Goal: Book appointment/travel/reservation

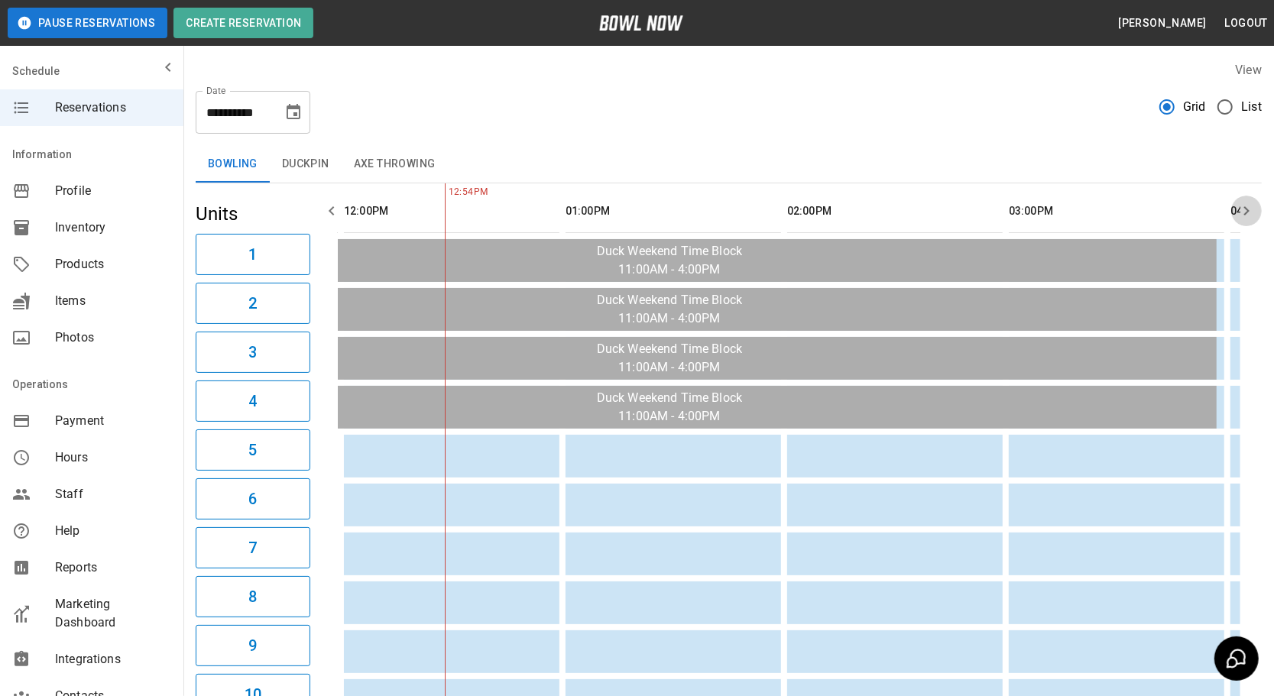
click at [1245, 206] on icon "button" at bounding box center [1246, 211] width 18 height 18
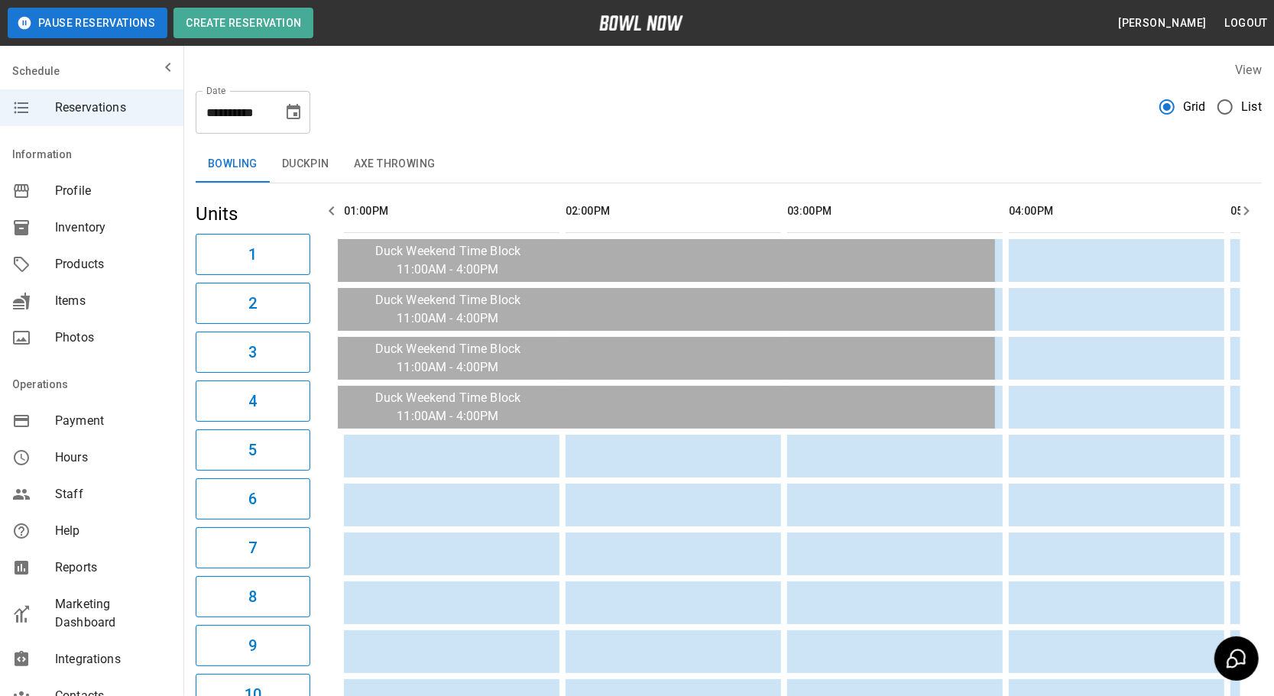
click at [1245, 206] on icon "button" at bounding box center [1246, 211] width 18 height 18
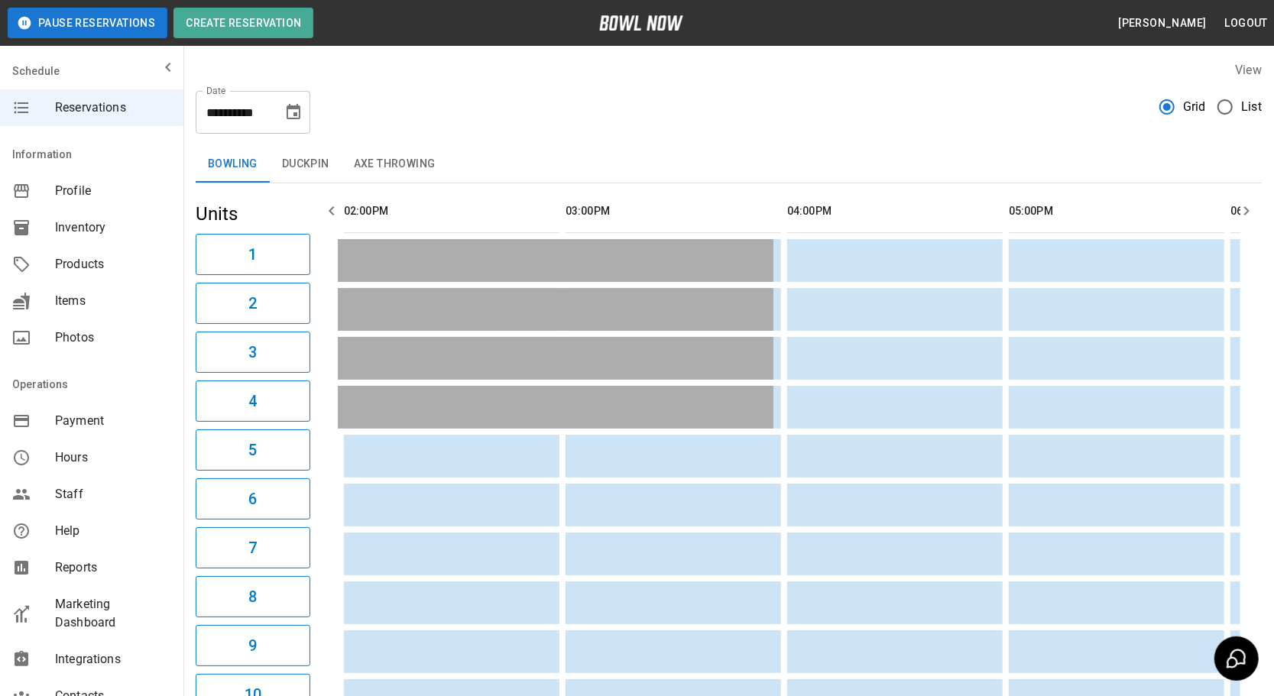
click at [1245, 206] on icon "button" at bounding box center [1246, 211] width 18 height 18
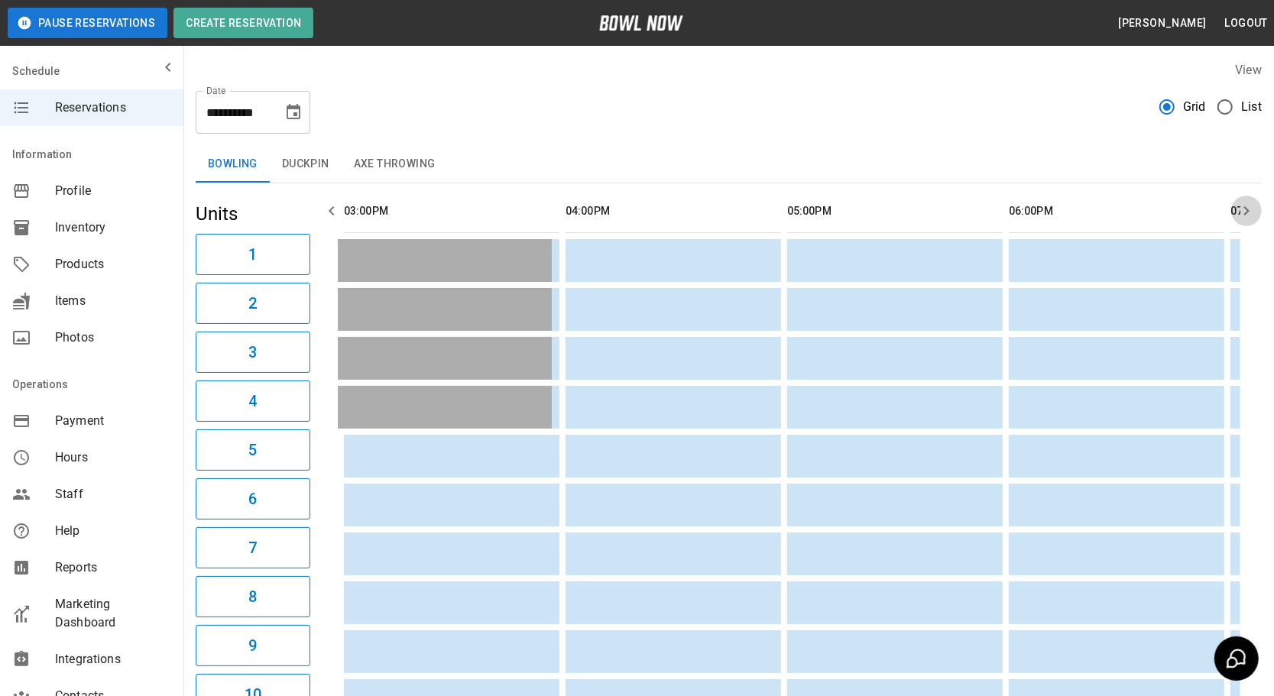
click at [1245, 206] on icon "button" at bounding box center [1246, 211] width 18 height 18
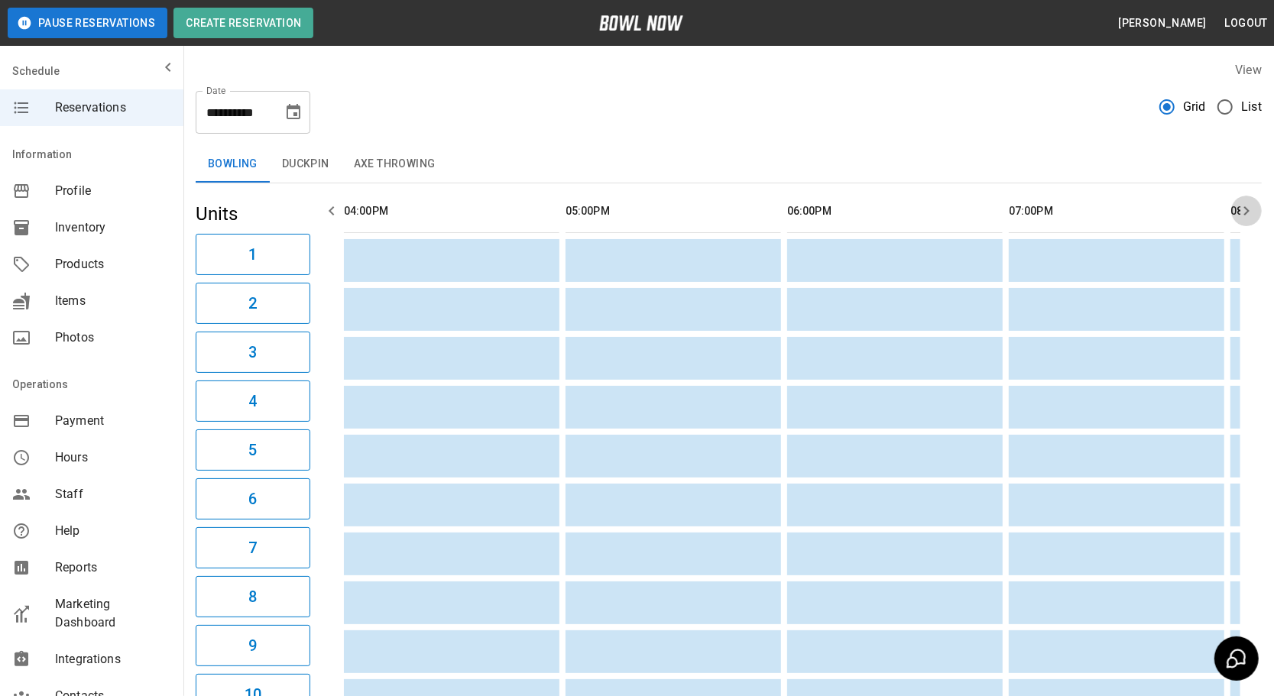
click at [1245, 206] on icon "button" at bounding box center [1246, 211] width 18 height 18
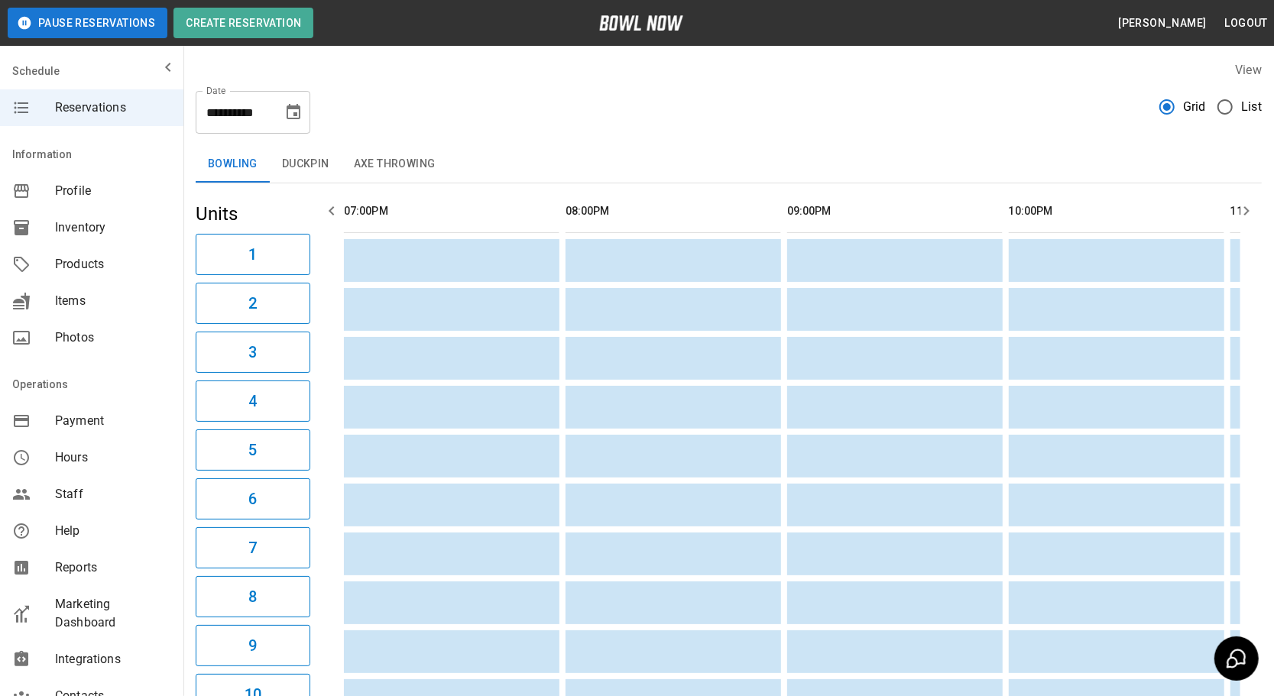
scroll to position [0, 1773]
click at [1245, 206] on icon "button" at bounding box center [1246, 211] width 18 height 18
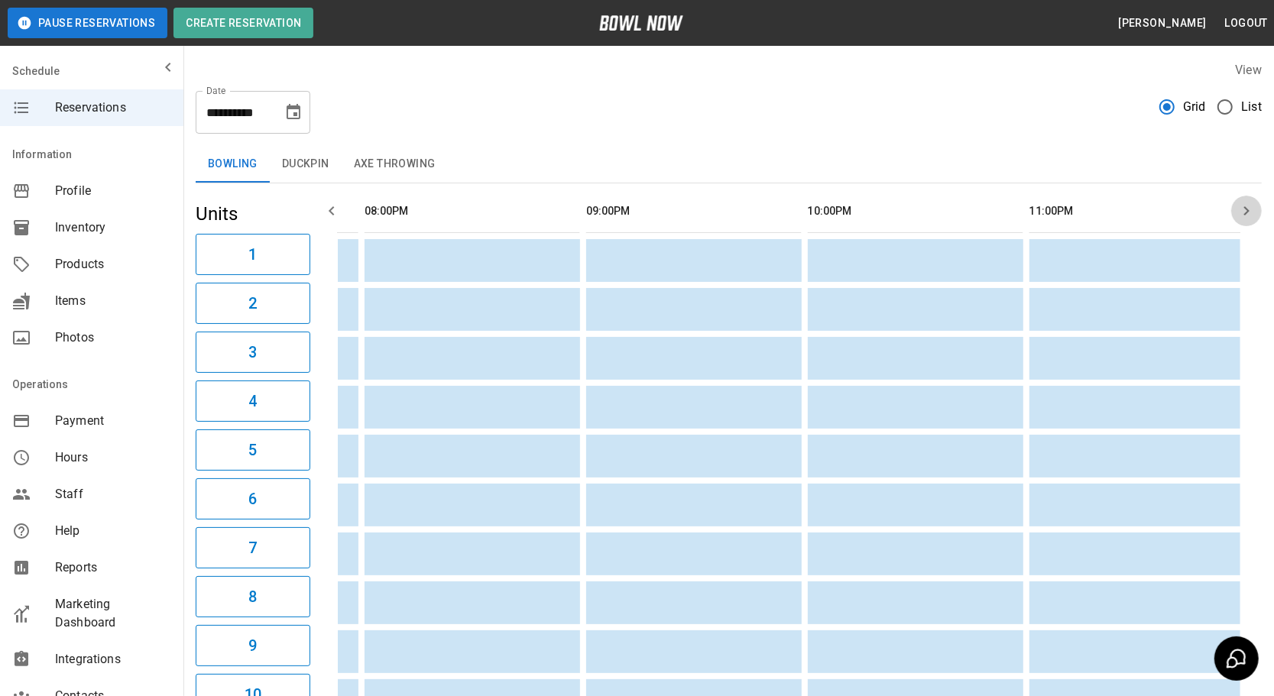
click at [1245, 206] on icon "button" at bounding box center [1246, 211] width 18 height 18
click at [1244, 209] on icon "button" at bounding box center [1246, 211] width 18 height 18
click at [328, 211] on icon "button" at bounding box center [332, 211] width 18 height 18
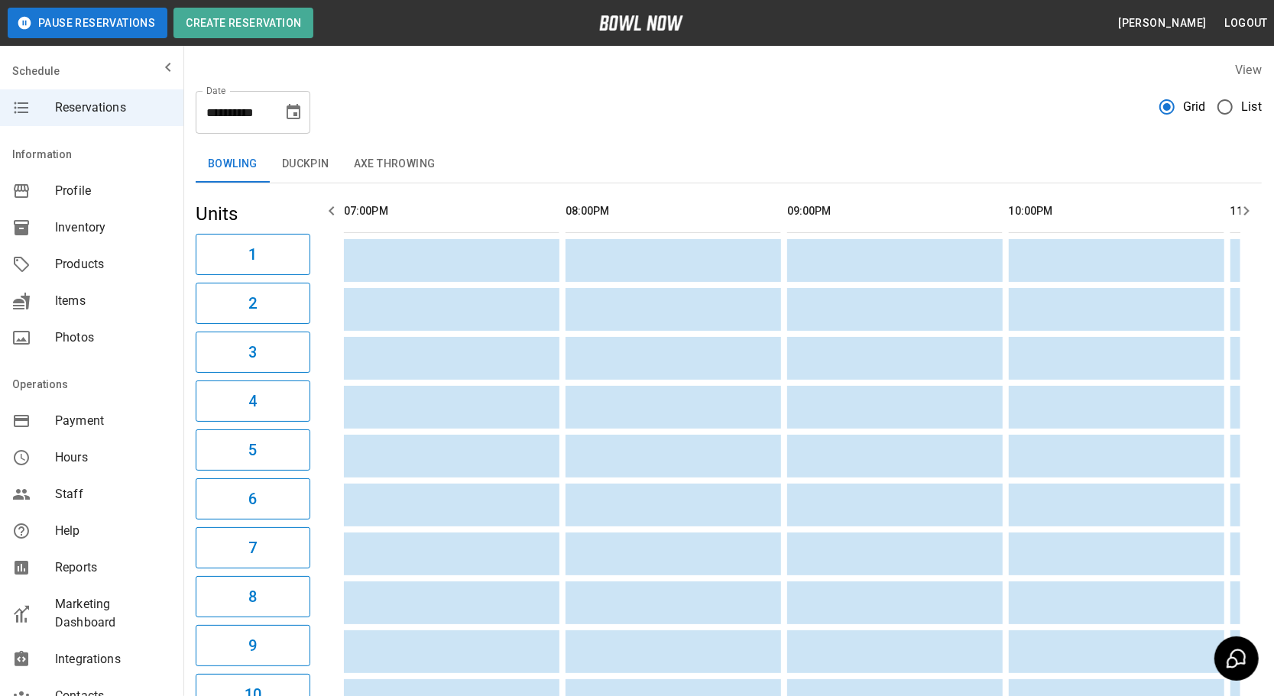
click at [328, 211] on icon "button" at bounding box center [332, 211] width 18 height 18
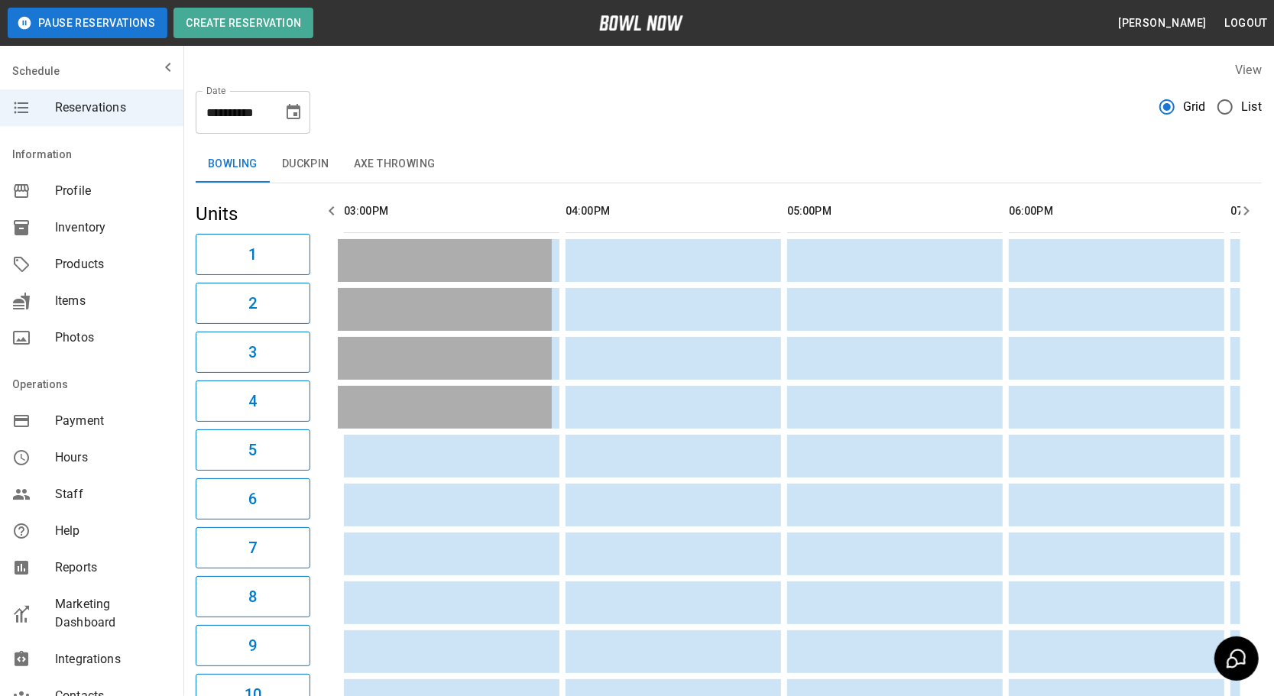
click at [328, 211] on icon "button" at bounding box center [332, 211] width 18 height 18
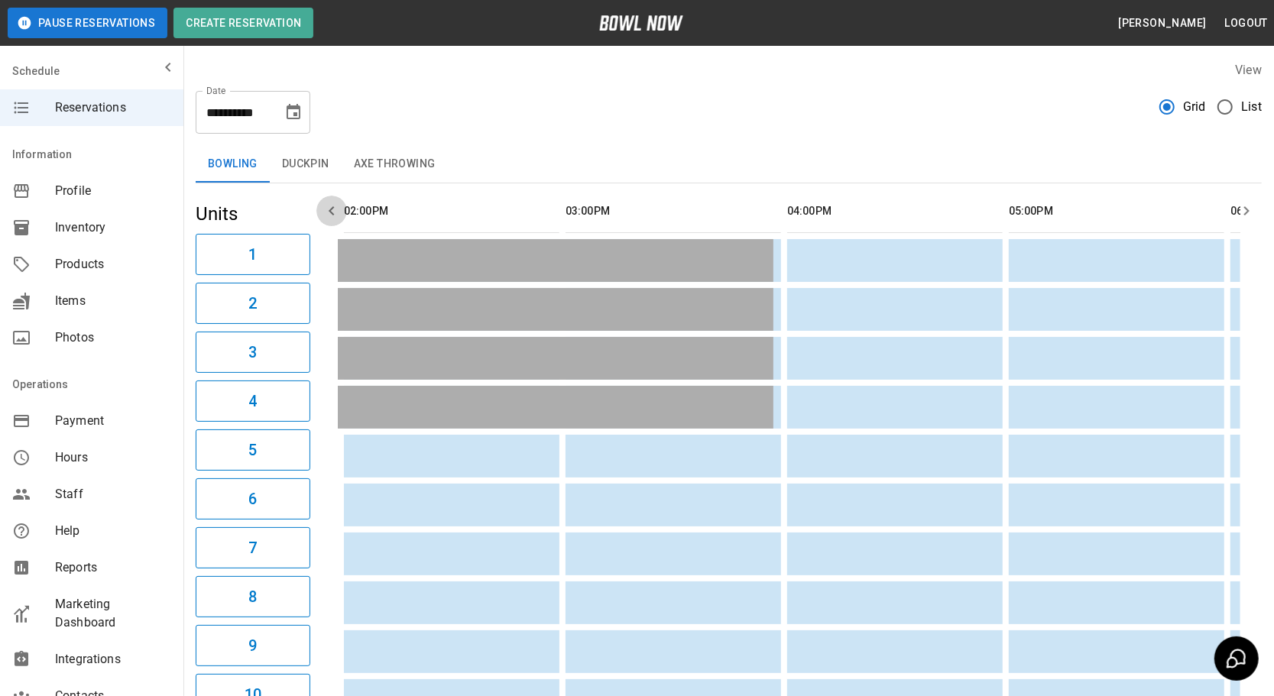
click at [328, 211] on icon "button" at bounding box center [332, 211] width 18 height 18
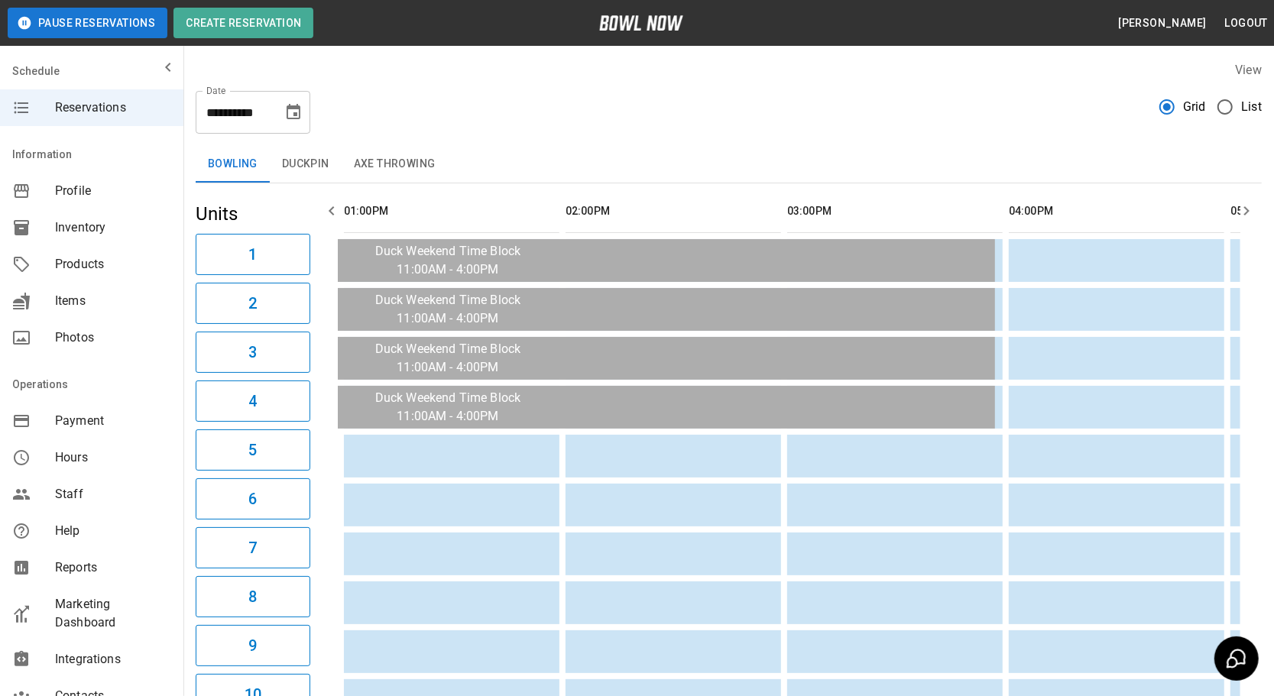
click at [328, 211] on icon "button" at bounding box center [332, 211] width 18 height 18
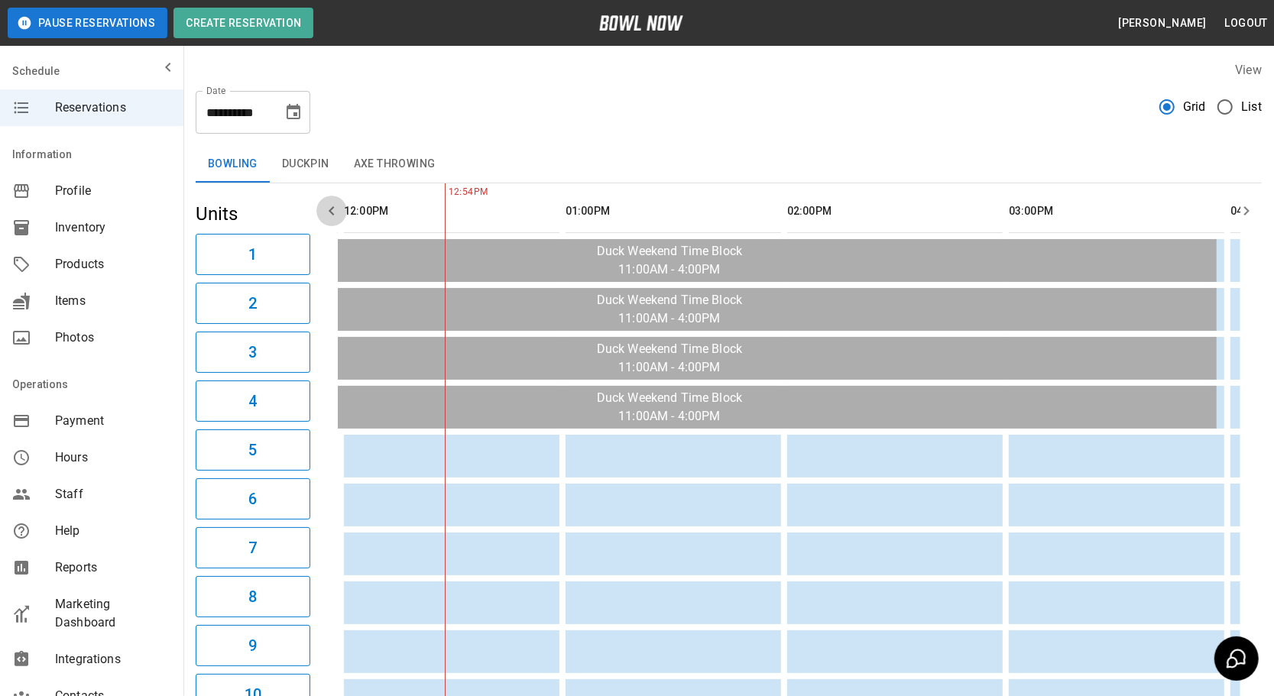
click at [328, 211] on icon "button" at bounding box center [332, 211] width 18 height 18
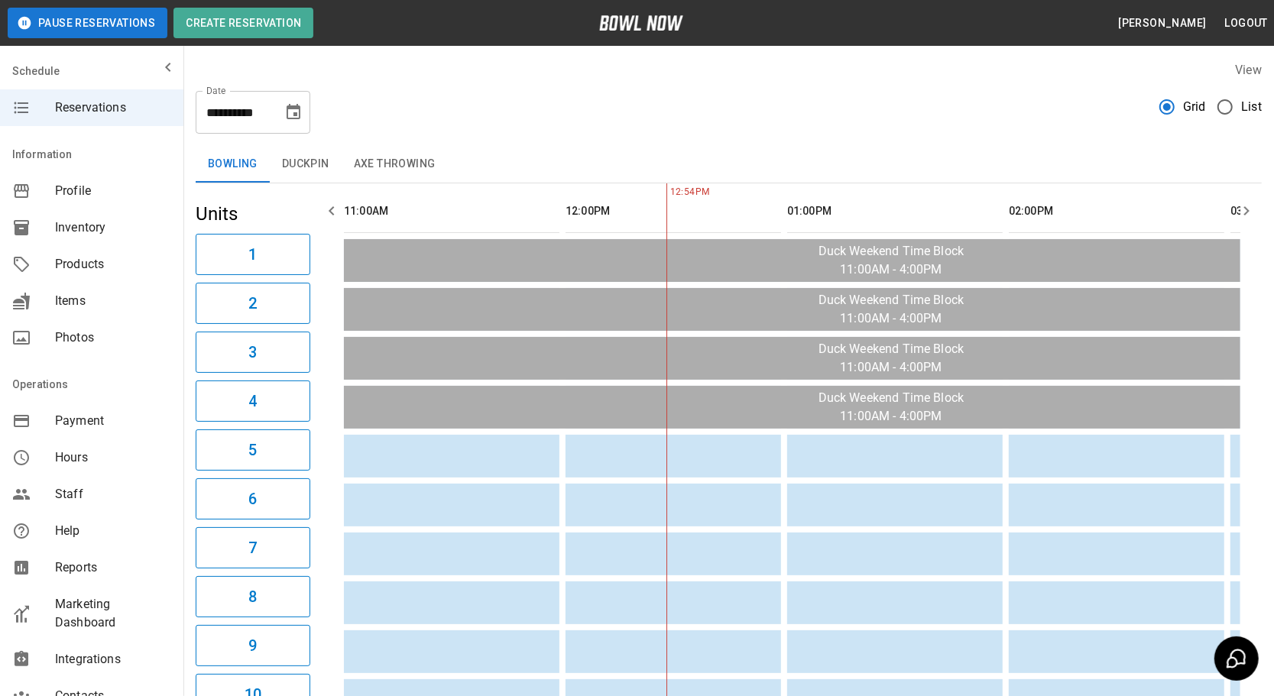
click at [328, 211] on icon "button" at bounding box center [332, 211] width 18 height 18
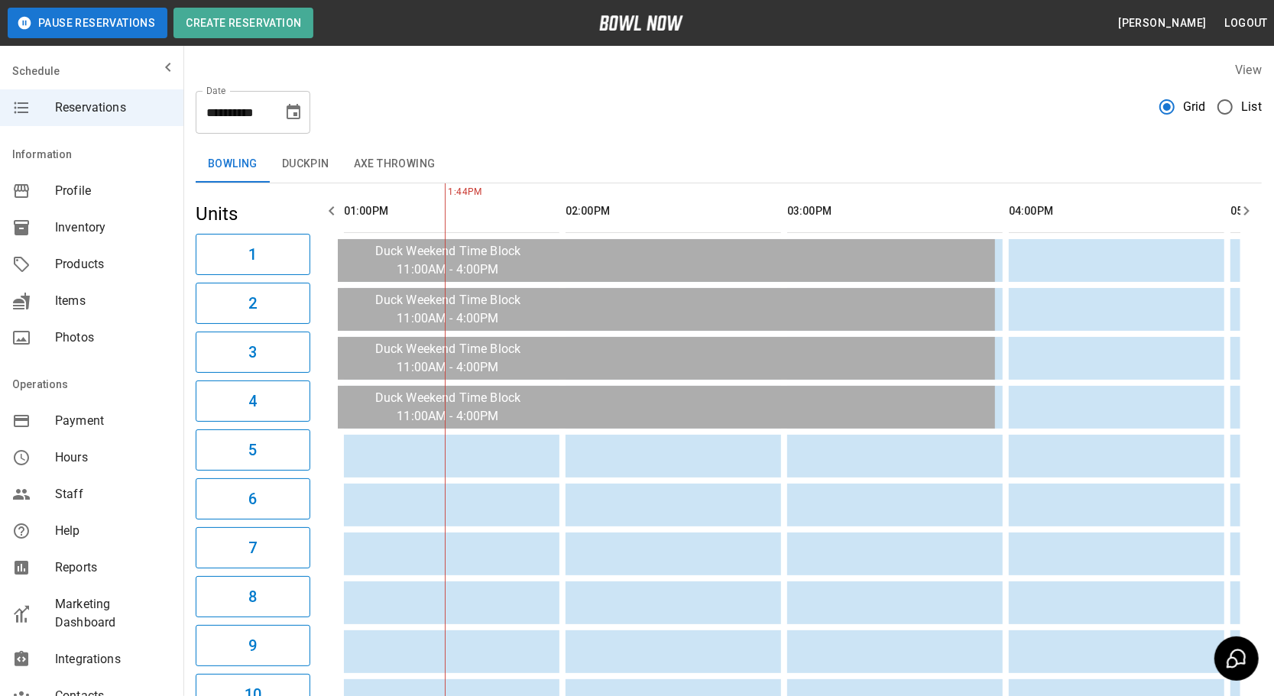
click at [566, 102] on div "**********" at bounding box center [729, 106] width 1066 height 55
